Goal: Information Seeking & Learning: Learn about a topic

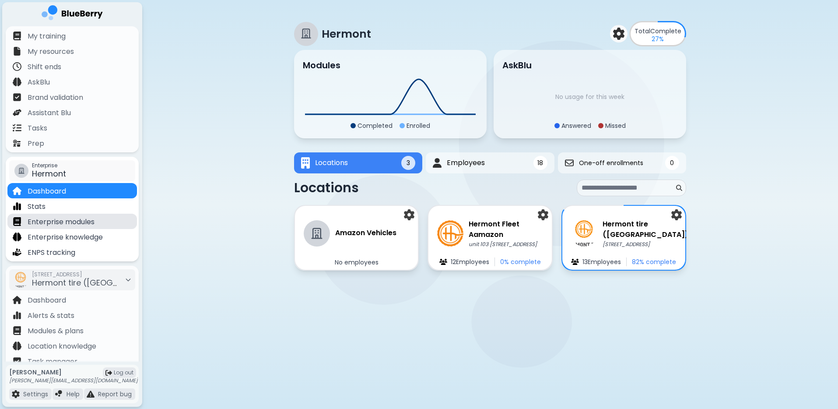
click at [53, 223] on p "Enterprise modules" at bounding box center [61, 222] width 67 height 11
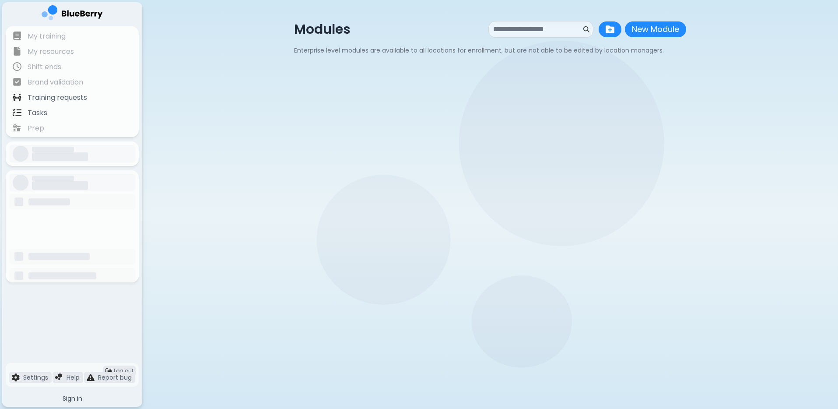
click at [63, 193] on div at bounding box center [72, 202] width 130 height 18
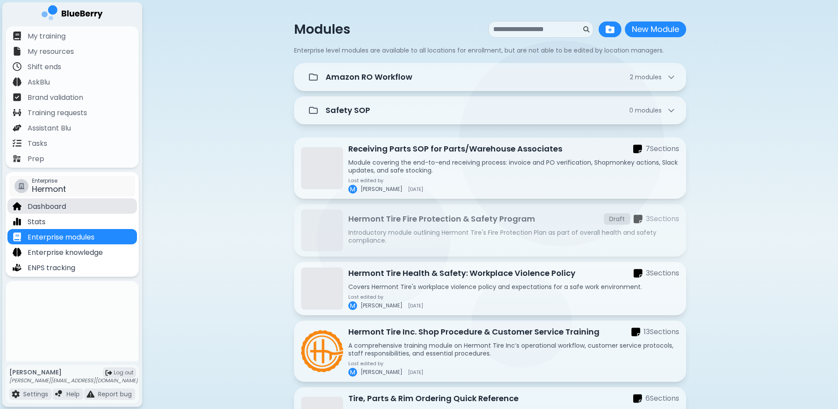
click at [57, 209] on p "Dashboard" at bounding box center [47, 206] width 39 height 11
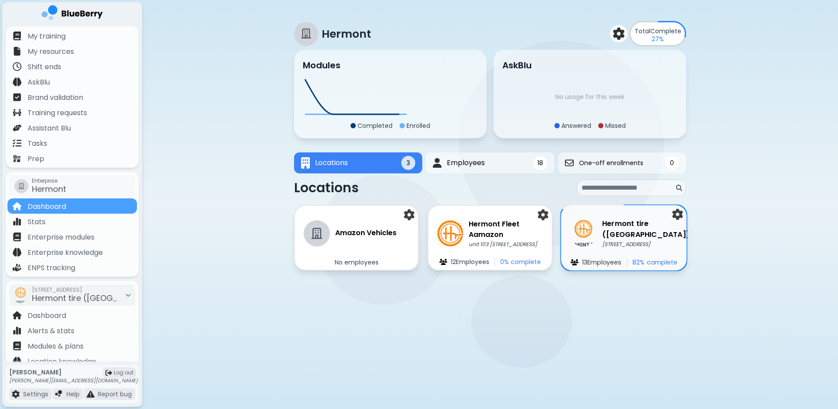
click at [589, 225] on img at bounding box center [583, 233] width 27 height 27
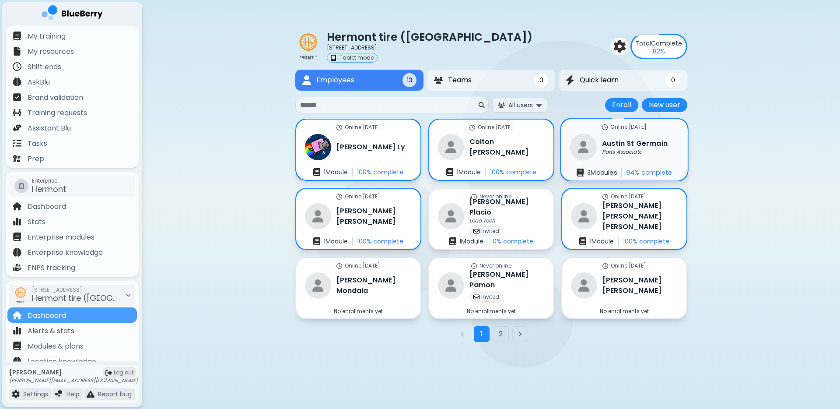
click at [613, 155] on p "Parts Associate" at bounding box center [622, 151] width 40 height 7
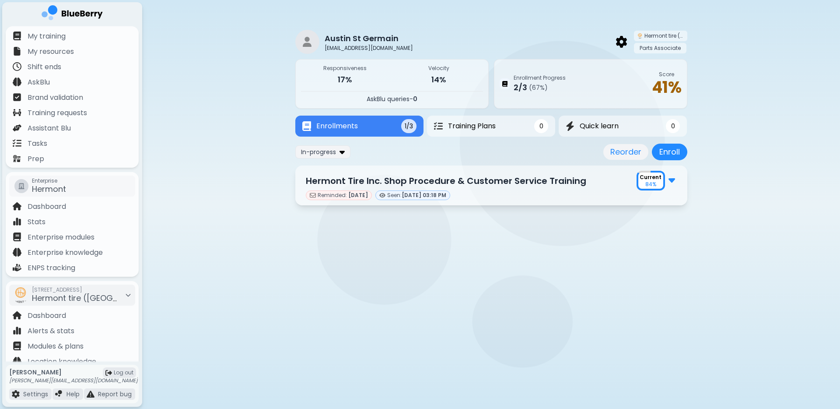
click at [604, 200] on div "Reminded: [DATE] Seen: [DATE] 03:18 PM" at bounding box center [491, 195] width 371 height 10
click at [604, 186] on div "Hermont Tire Inc. Shop Procedure & Customer Service Training Current 84 %" at bounding box center [491, 181] width 371 height 20
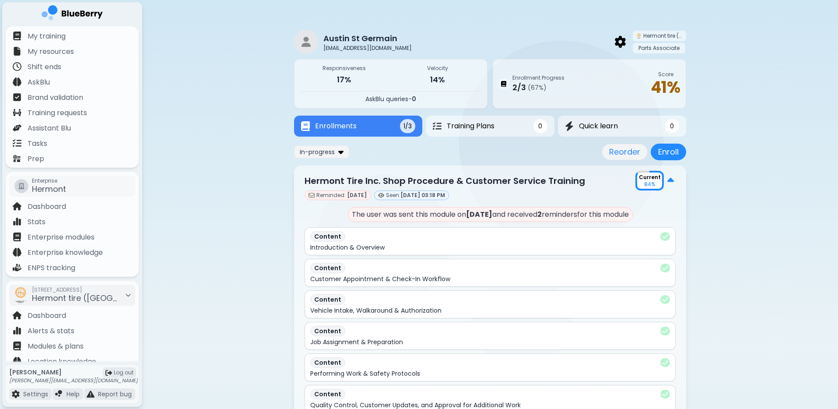
click at [666, 177] on div "Current 84 %" at bounding box center [656, 181] width 40 height 20
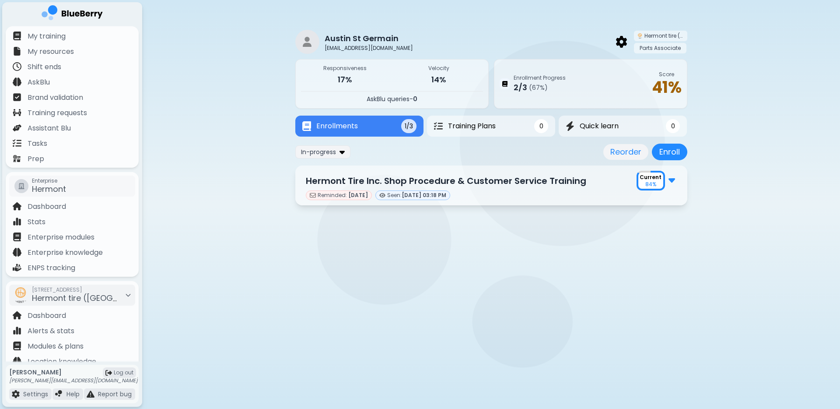
click at [669, 181] on img at bounding box center [672, 179] width 7 height 11
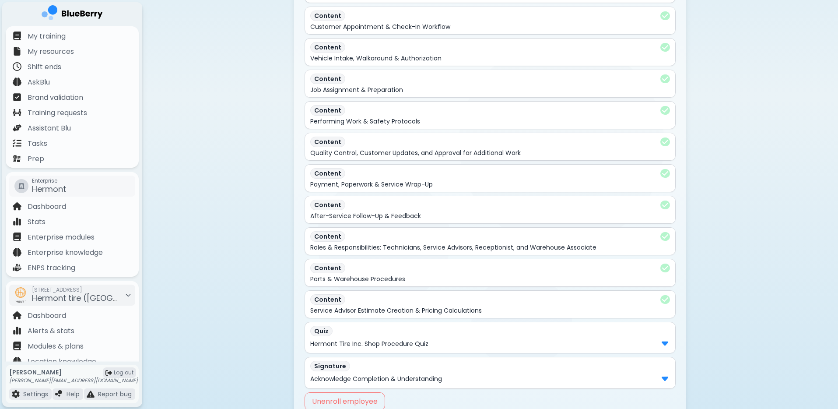
scroll to position [289, 0]
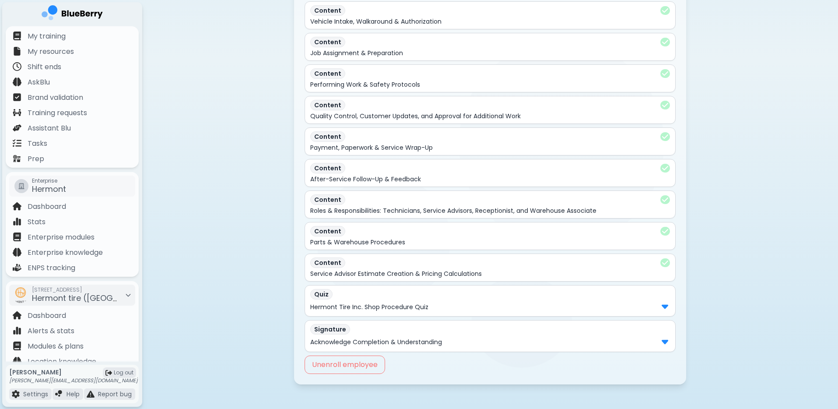
click at [420, 304] on p "Hermont Tire Inc. Shop Procedure Quiz" at bounding box center [369, 307] width 118 height 8
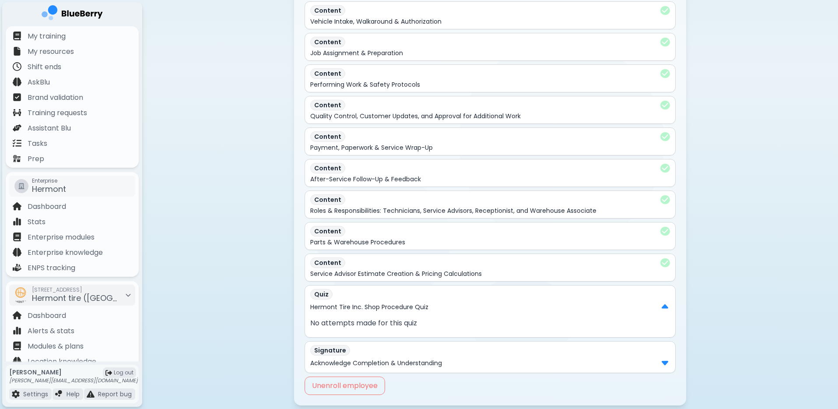
click at [443, 355] on div "Signature" at bounding box center [490, 350] width 360 height 11
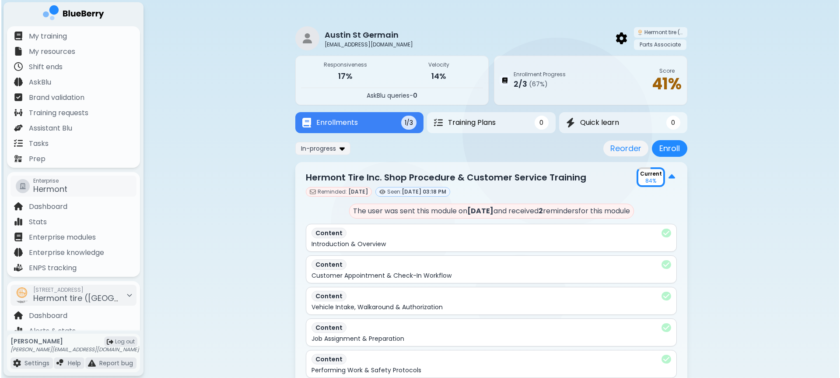
scroll to position [0, 0]
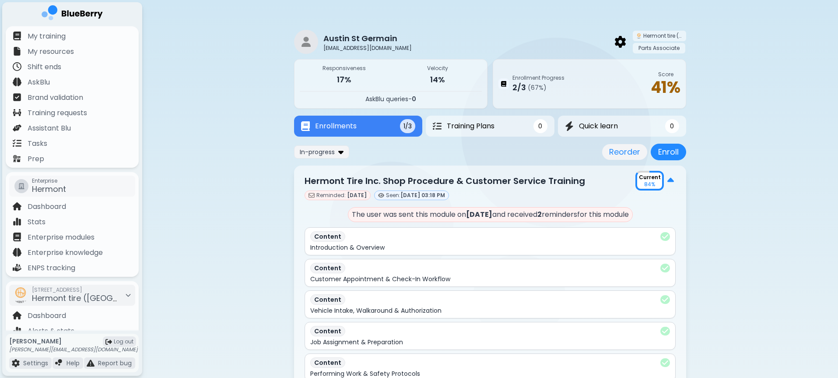
click at [506, 183] on p "Hermont Tire Inc. Shop Procedure & Customer Service Training" at bounding box center [445, 180] width 281 height 13
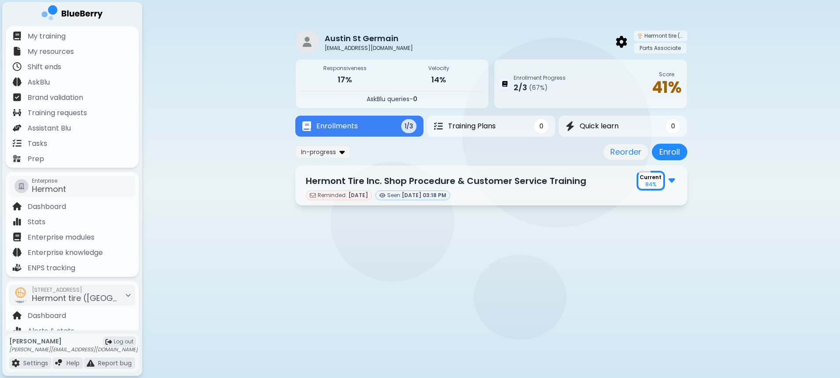
click at [559, 248] on main "Austin St Germain [EMAIL_ADDRESS][DOMAIN_NAME] Hermont tire ([GEOGRAPHIC_DATA])…" at bounding box center [420, 189] width 840 height 378
